Goal: Information Seeking & Learning: Find specific fact

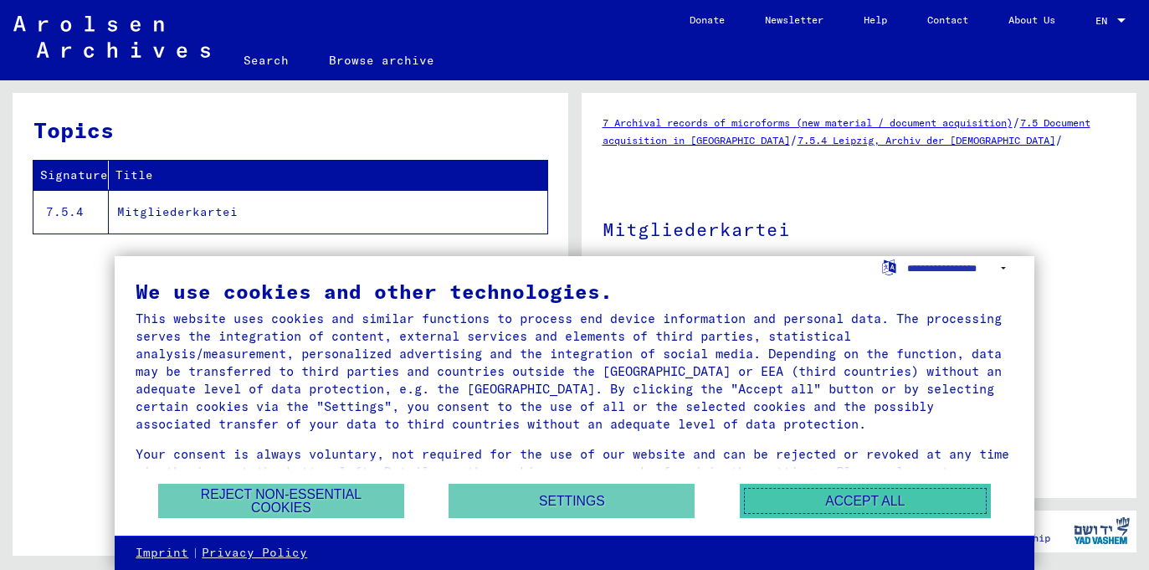
click at [909, 503] on button "Accept all" at bounding box center [865, 501] width 251 height 34
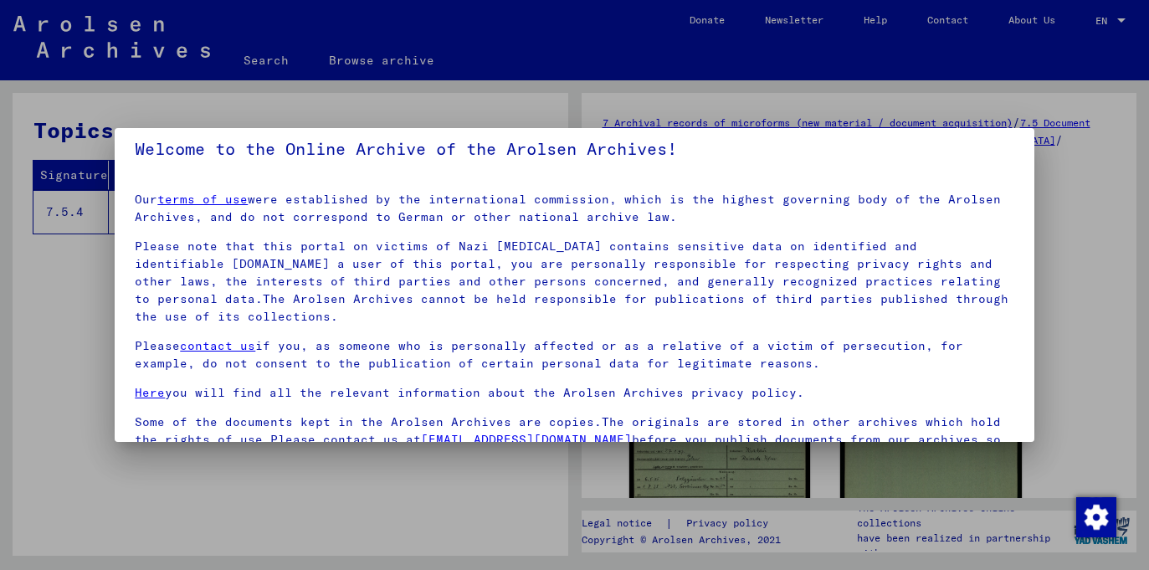
click at [98, 322] on div at bounding box center [574, 285] width 1149 height 570
click at [461, 277] on p "Please note that this portal on victims of Nazi [MEDICAL_DATA] contains sensiti…" at bounding box center [574, 282] width 879 height 88
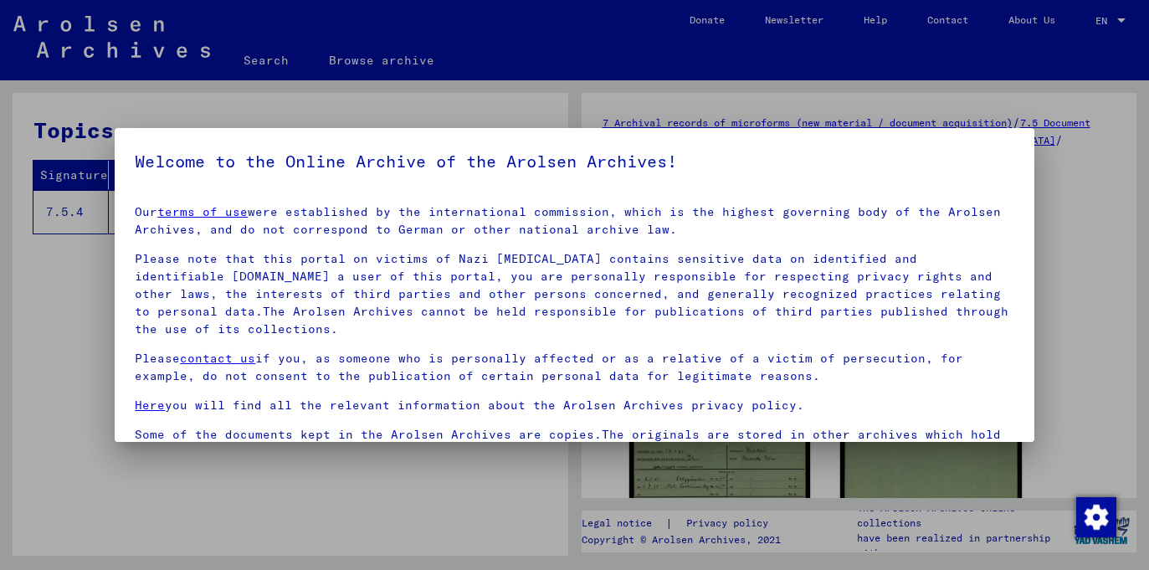
click at [81, 327] on div at bounding box center [574, 285] width 1149 height 570
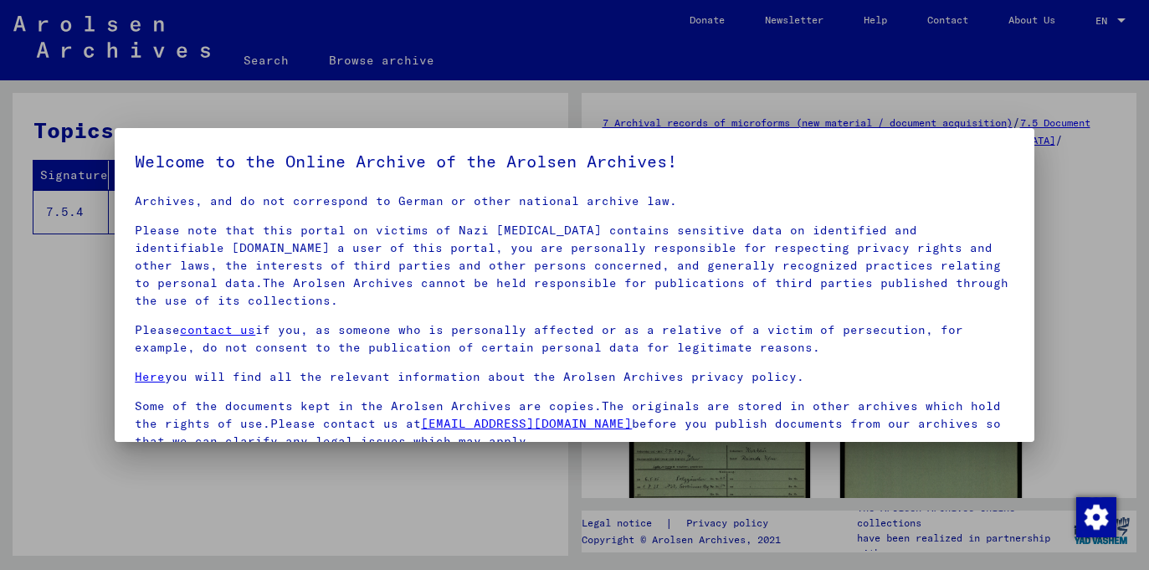
scroll to position [141, 0]
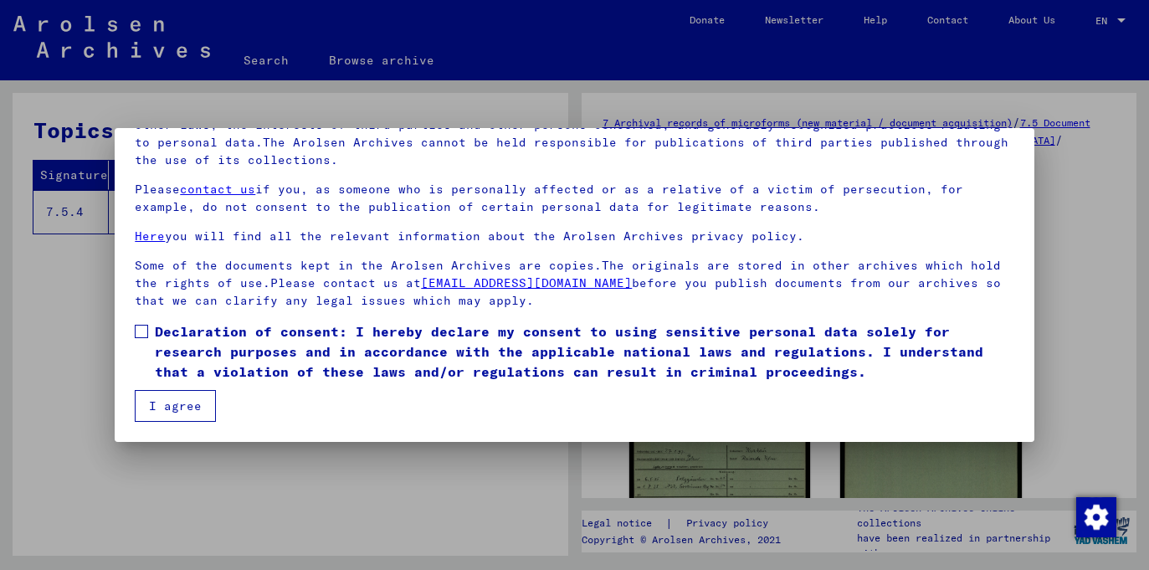
click at [141, 333] on span at bounding box center [141, 331] width 13 height 13
click at [186, 409] on button "I agree" at bounding box center [175, 406] width 81 height 32
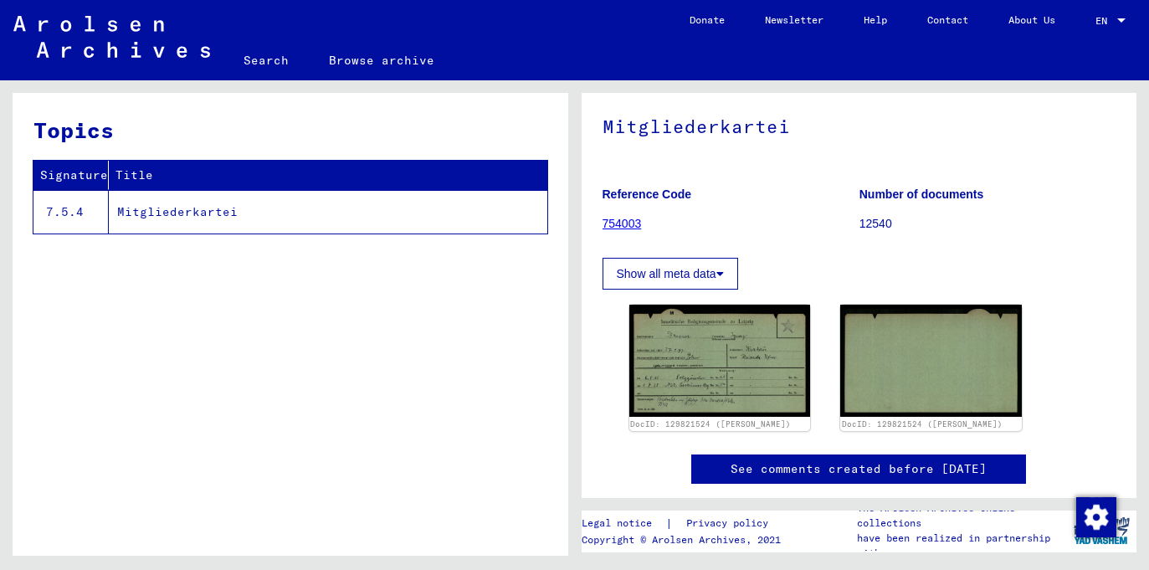
scroll to position [130, 0]
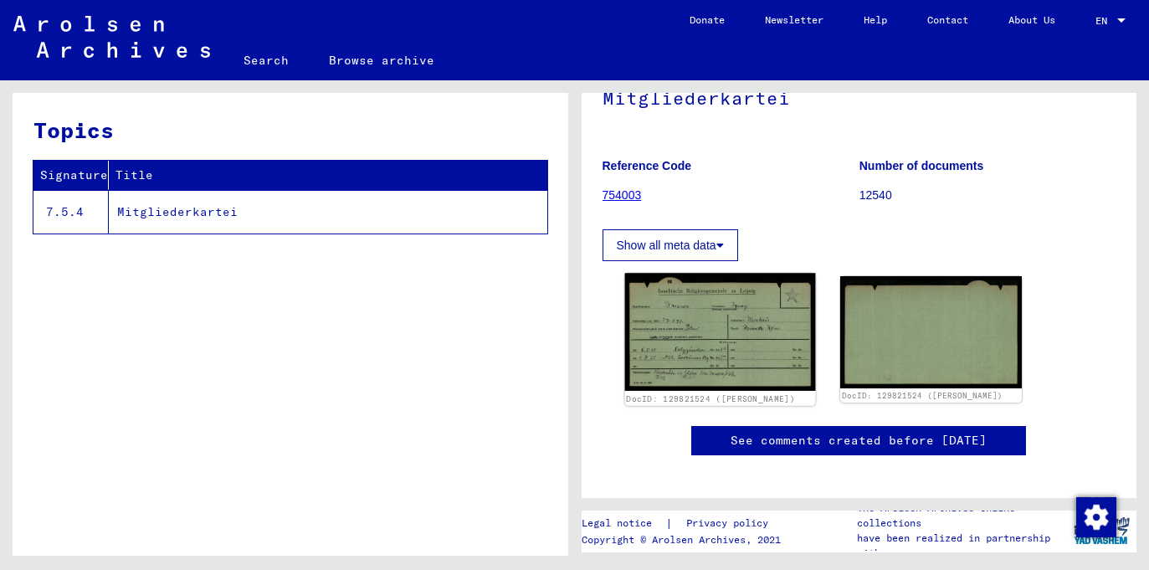
click at [720, 342] on img at bounding box center [719, 332] width 191 height 118
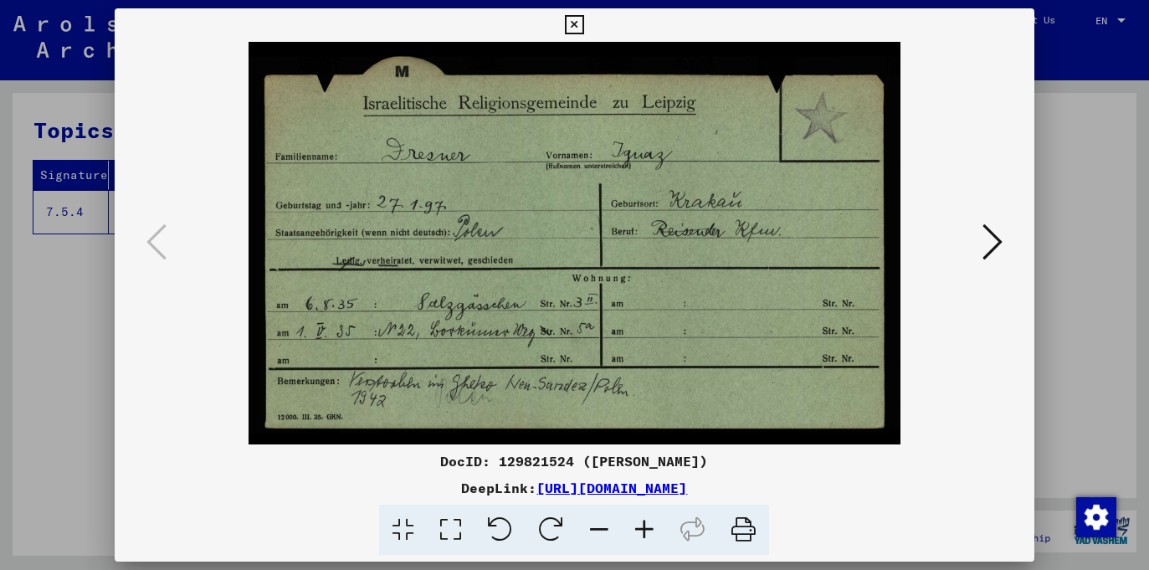
click at [996, 236] on icon at bounding box center [993, 242] width 20 height 40
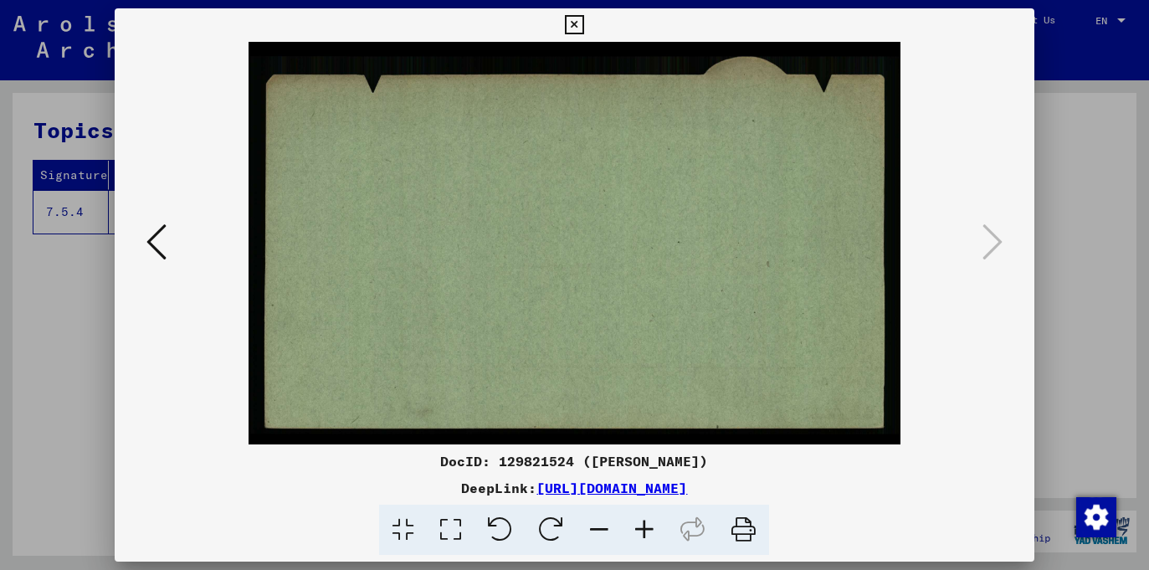
click at [146, 244] on button at bounding box center [156, 243] width 30 height 48
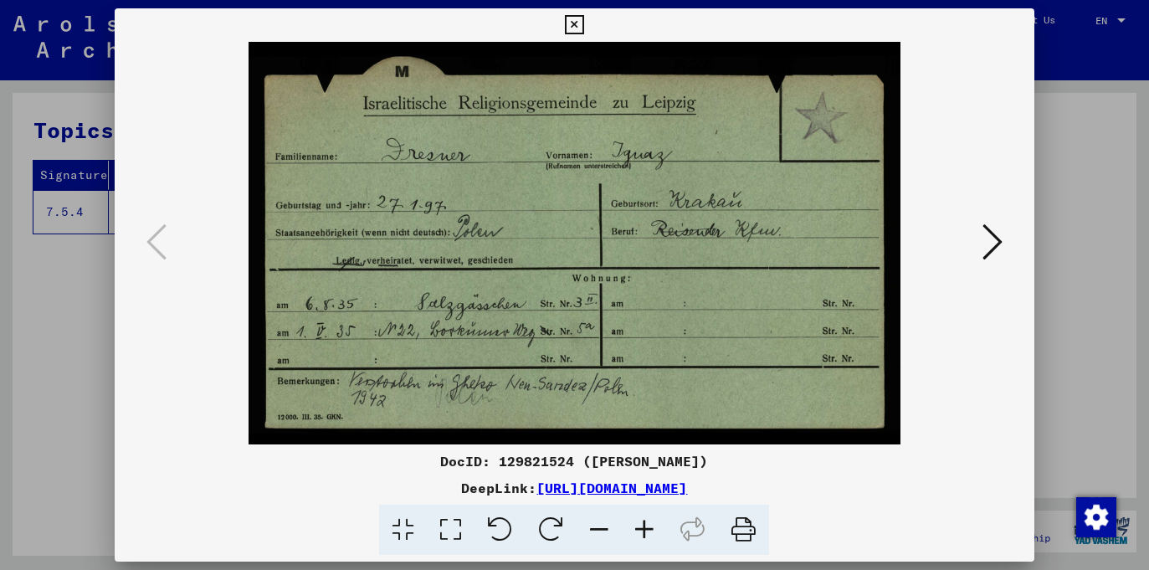
click at [578, 19] on icon at bounding box center [574, 25] width 19 height 20
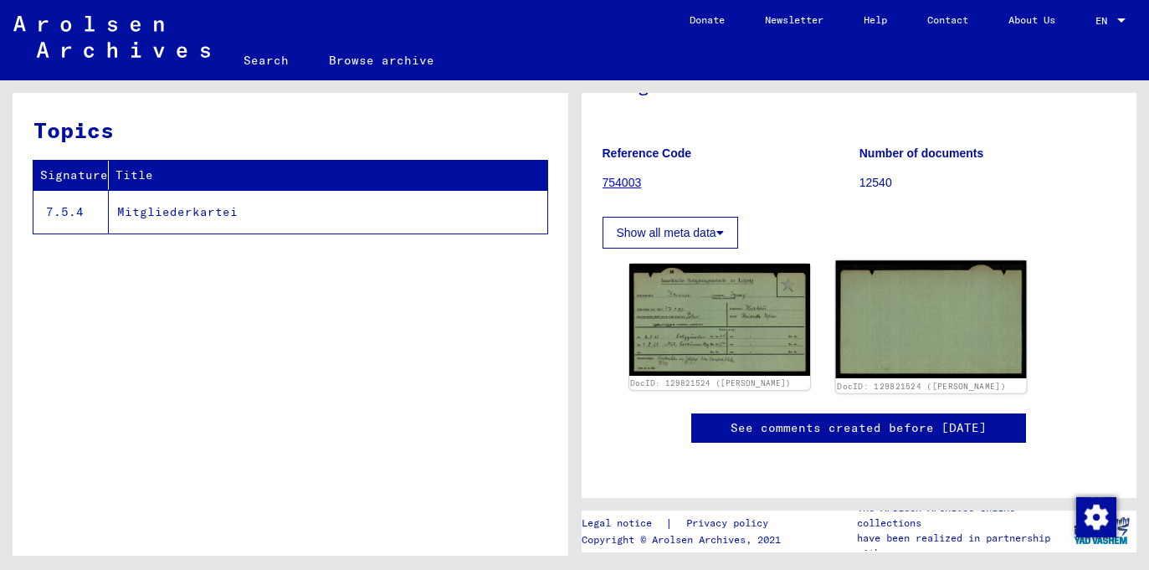
scroll to position [226, 0]
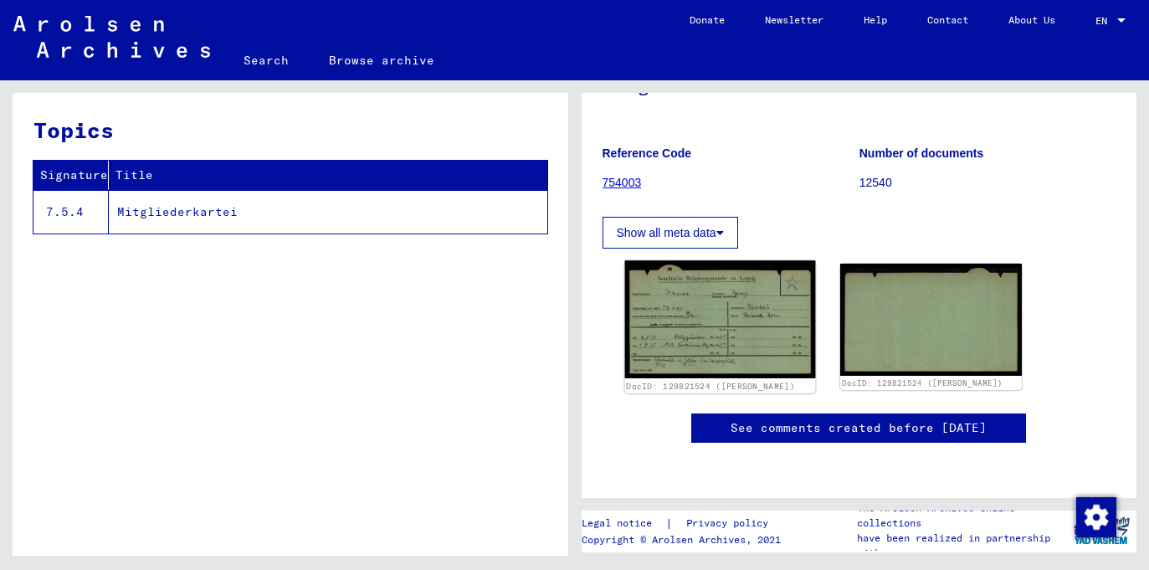
click at [706, 260] on img at bounding box center [719, 319] width 191 height 118
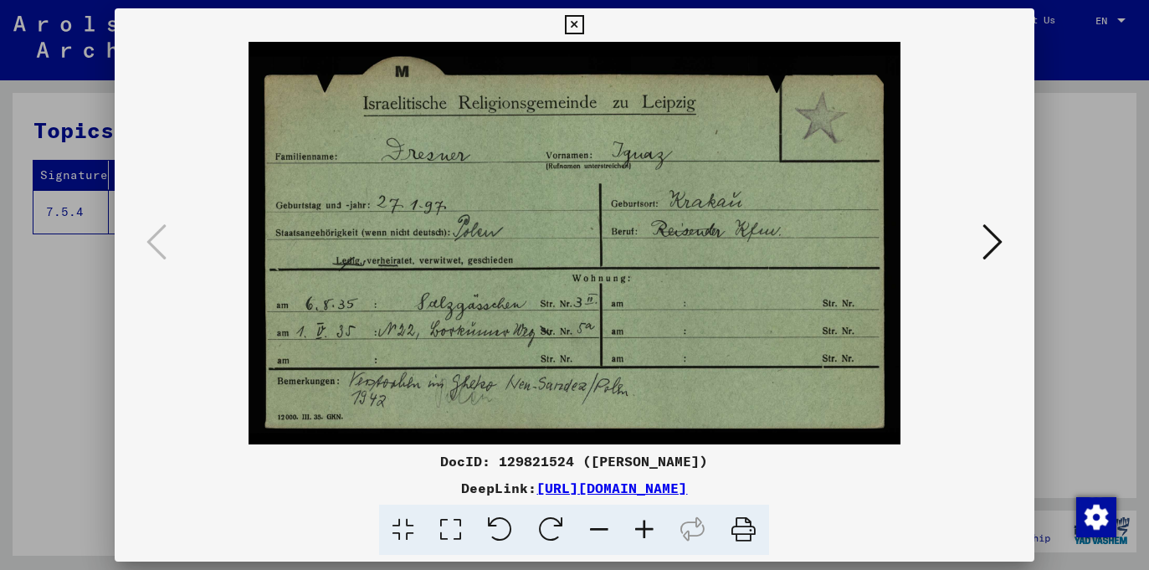
click at [687, 490] on link "[URL][DOMAIN_NAME]" at bounding box center [612, 488] width 151 height 17
click at [578, 25] on icon at bounding box center [574, 25] width 19 height 20
